Goal: Communication & Community: Answer question/provide support

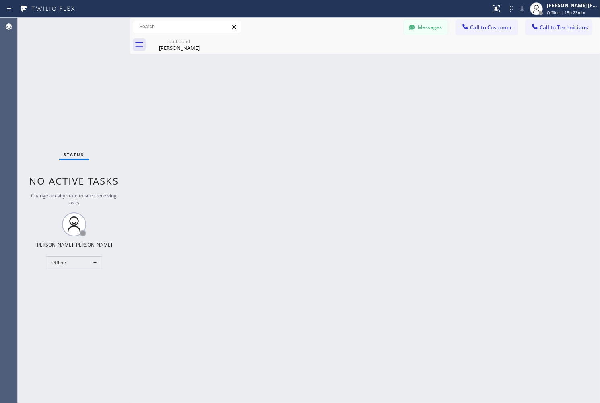
click at [563, 14] on span "Offline | 15h 23min" at bounding box center [566, 13] width 38 height 6
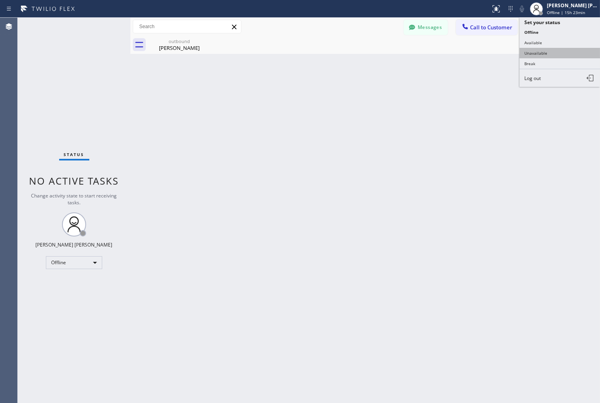
click at [563, 57] on button "Unavailable" at bounding box center [559, 53] width 80 height 10
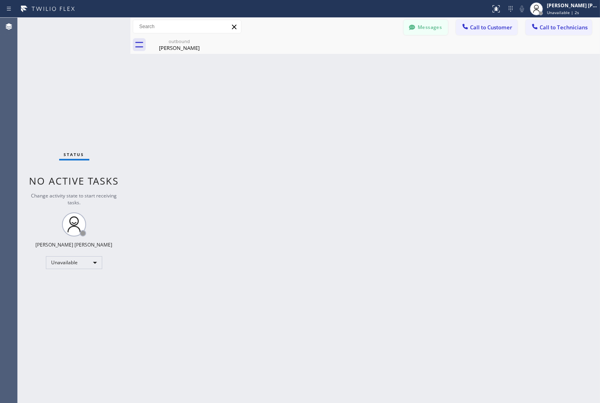
click at [440, 27] on button "Messages" at bounding box center [425, 27] width 44 height 15
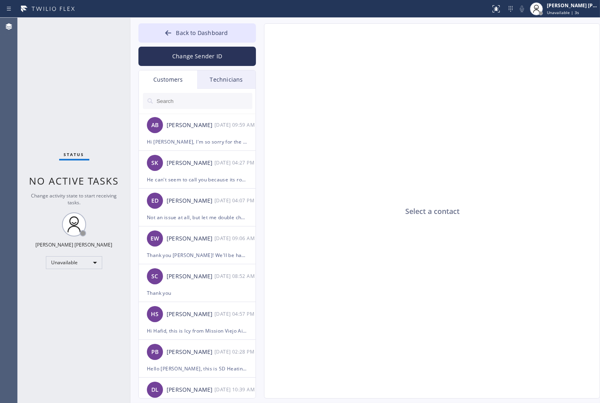
click at [205, 80] on div "Technicians" at bounding box center [226, 79] width 58 height 18
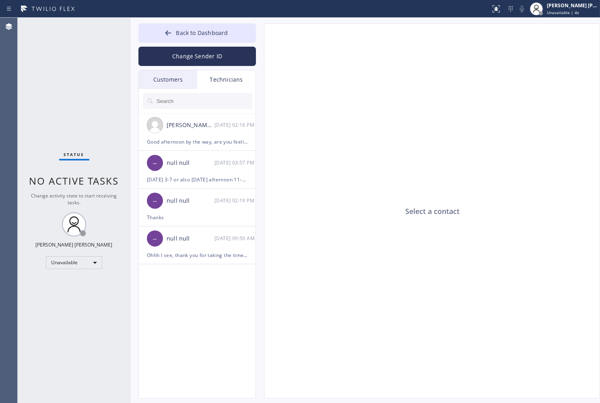
click at [167, 81] on div "Customers" at bounding box center [168, 79] width 58 height 18
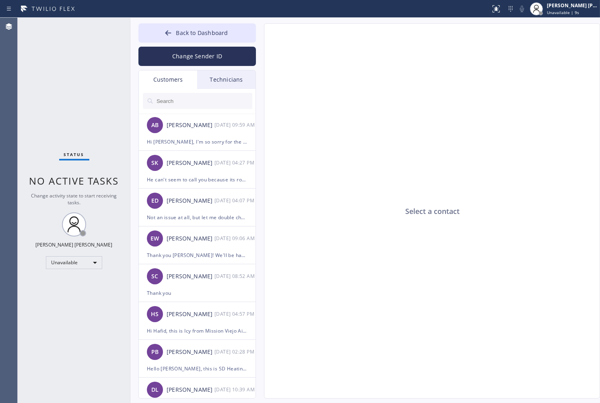
click at [541, 156] on div "Select a contact" at bounding box center [432, 211] width 336 height 375
click at [228, 80] on div "Technicians" at bounding box center [226, 79] width 58 height 18
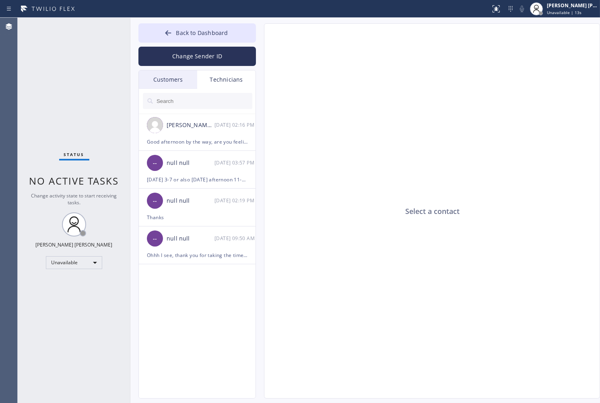
click at [169, 86] on div "Customers" at bounding box center [168, 79] width 58 height 18
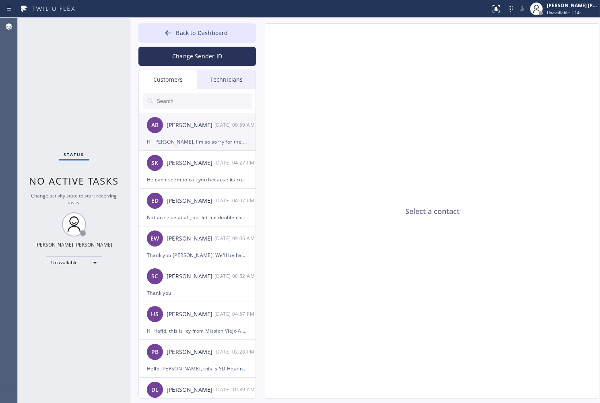
click at [181, 138] on div "Hi [PERSON_NAME], I'm so sorry for the late response, I was out of the office b…" at bounding box center [197, 141] width 101 height 9
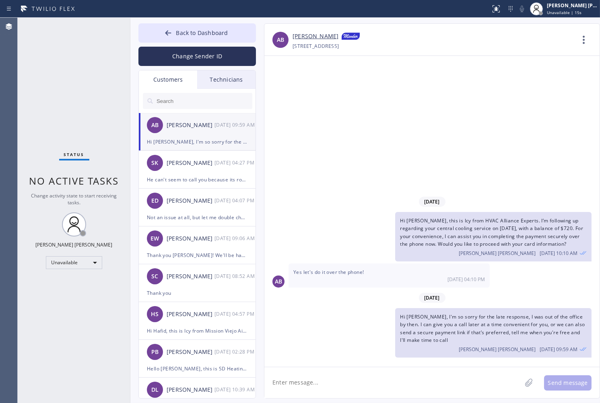
click at [235, 80] on div "Technicians" at bounding box center [226, 79] width 58 height 18
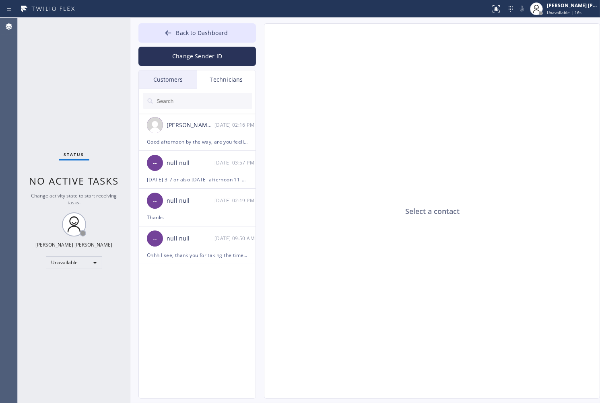
click at [168, 81] on div "Customers" at bounding box center [168, 79] width 58 height 18
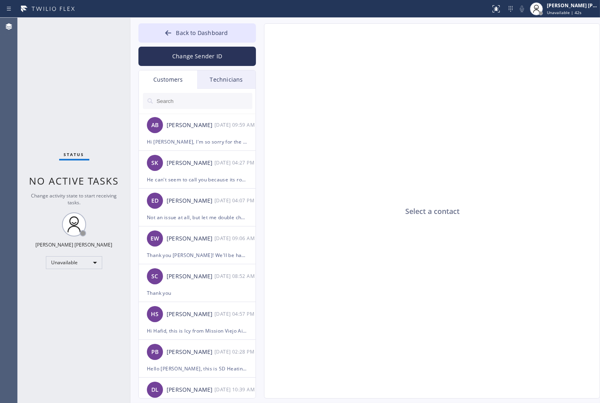
click at [238, 68] on div "Back to Dashboard Change Sender ID Customers Technicians AB [PERSON_NAME] [DATE…" at bounding box center [196, 210] width 117 height 375
click at [240, 83] on div "Technicians" at bounding box center [226, 79] width 58 height 18
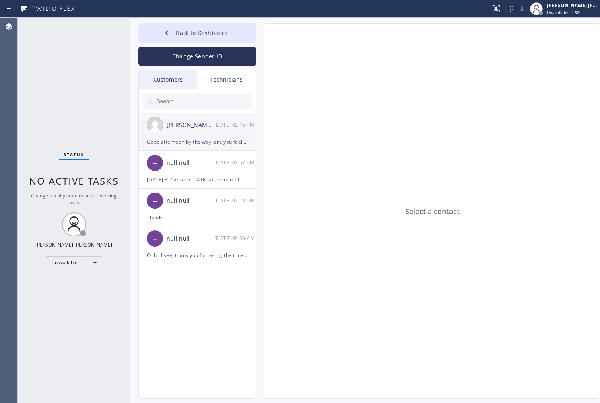
click at [182, 127] on div "[PERSON_NAME] Mihsael [PERSON_NAME]" at bounding box center [190, 125] width 48 height 9
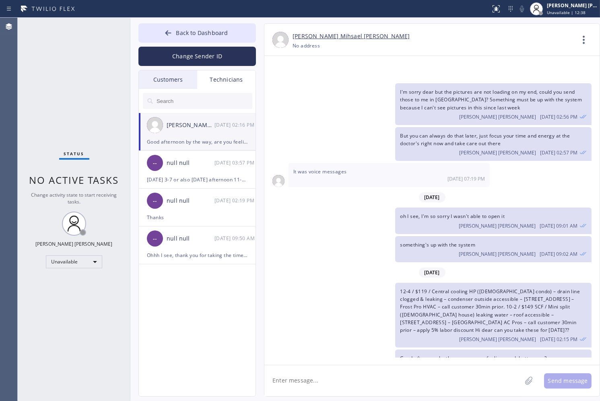
scroll to position [469, 0]
